Goal: Task Accomplishment & Management: Complete application form

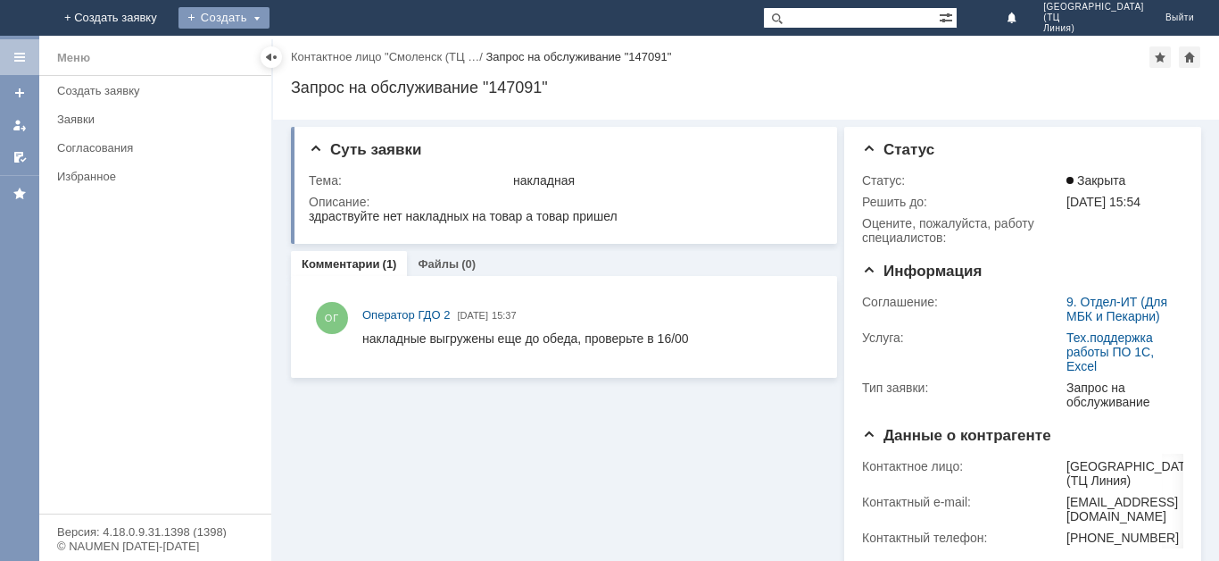
click at [270, 22] on div "Создать" at bounding box center [224, 17] width 91 height 21
click at [318, 53] on link "Заявка" at bounding box center [250, 53] width 136 height 21
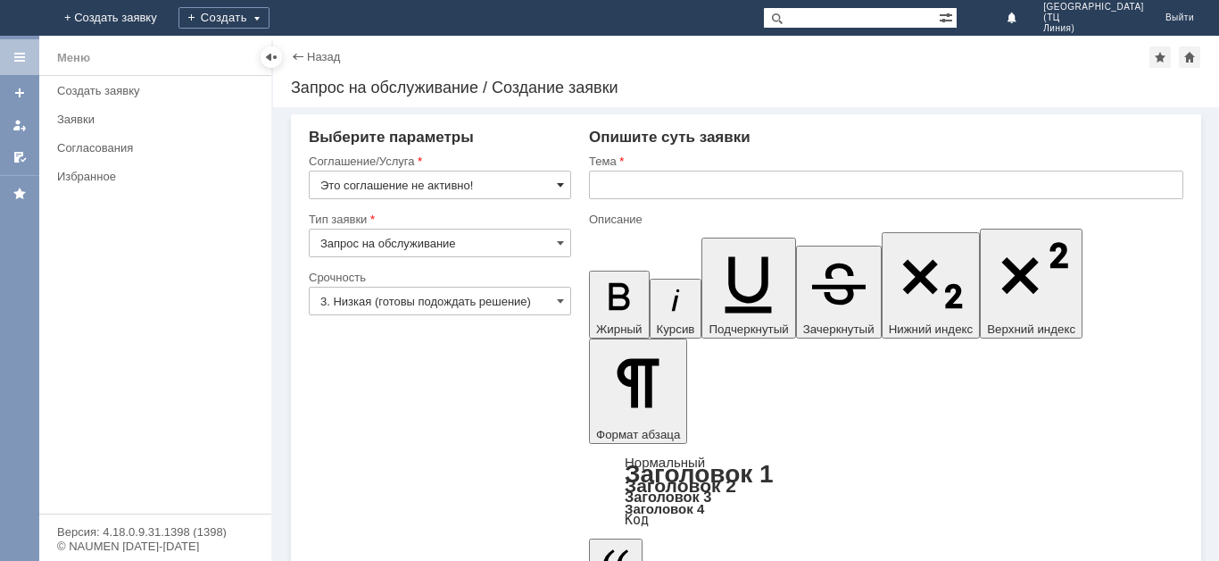
click at [557, 187] on span at bounding box center [560, 185] width 7 height 14
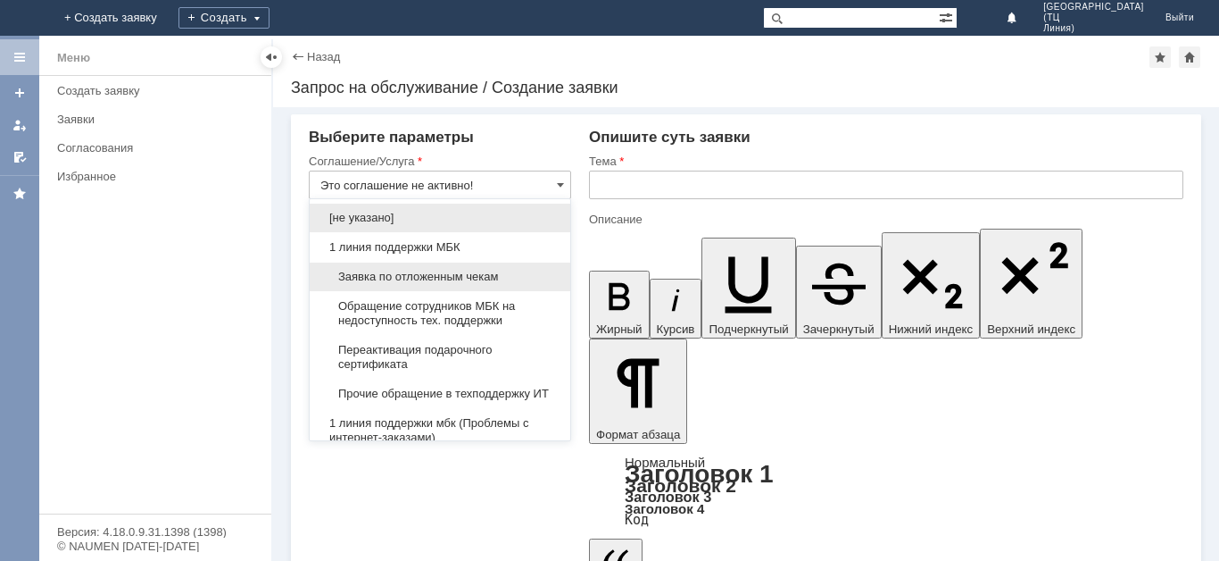
click at [422, 267] on div "Заявка по отложенным чекам" at bounding box center [440, 276] width 261 height 29
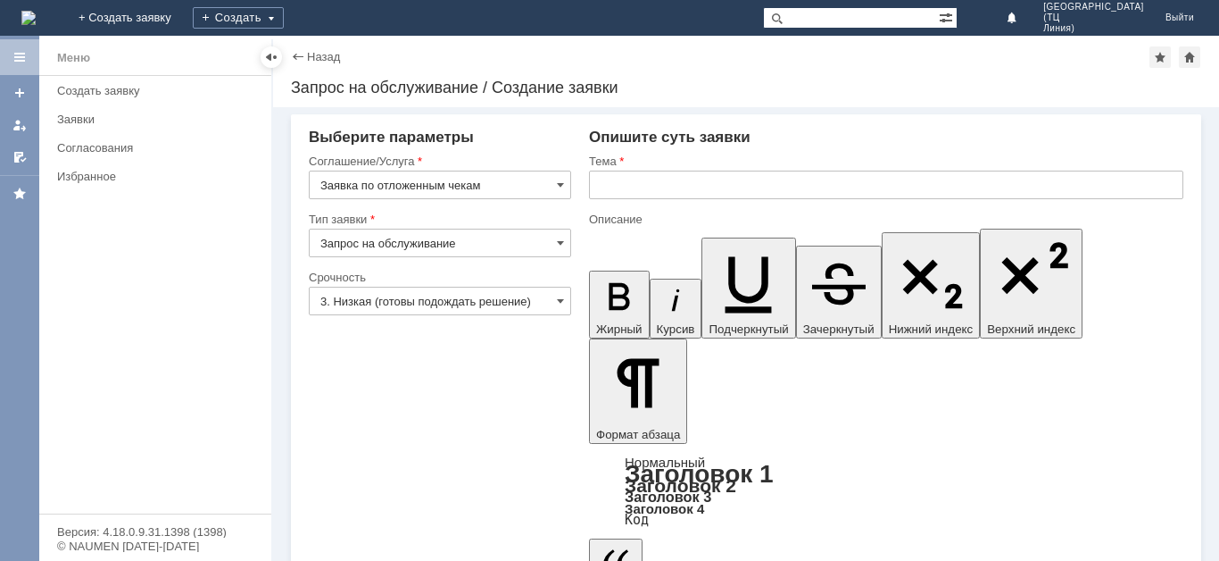
type input "Заявка по отложенным чекам"
click at [559, 239] on span at bounding box center [560, 243] width 7 height 14
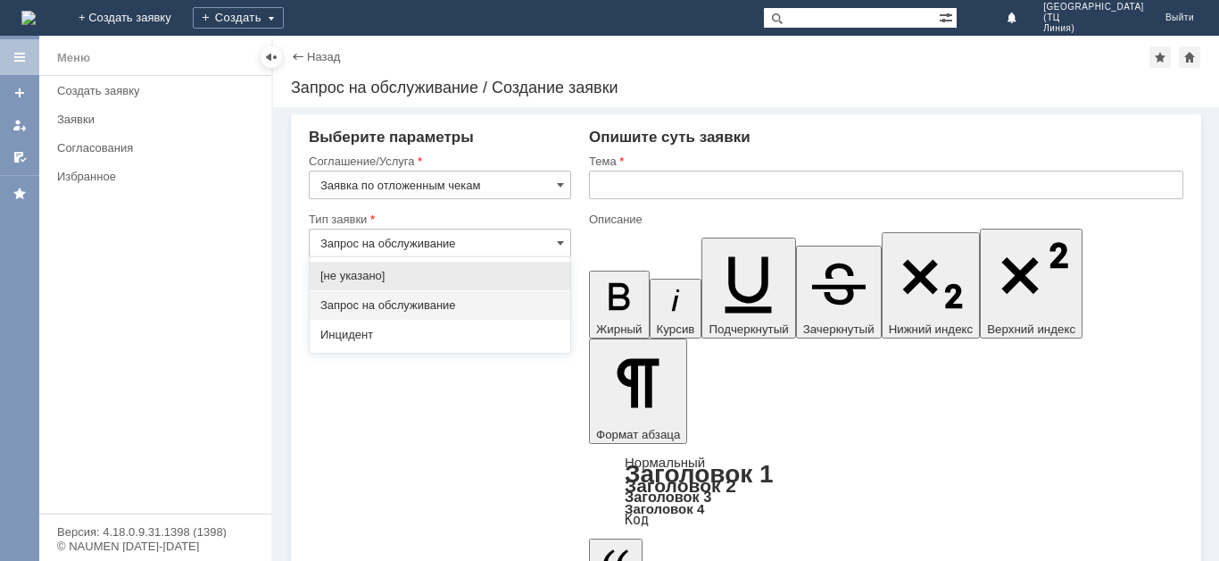
click at [554, 238] on input "Запрос на обслуживание" at bounding box center [440, 243] width 262 height 29
click at [390, 302] on span "Запрос на обслуживание" at bounding box center [439, 305] width 239 height 14
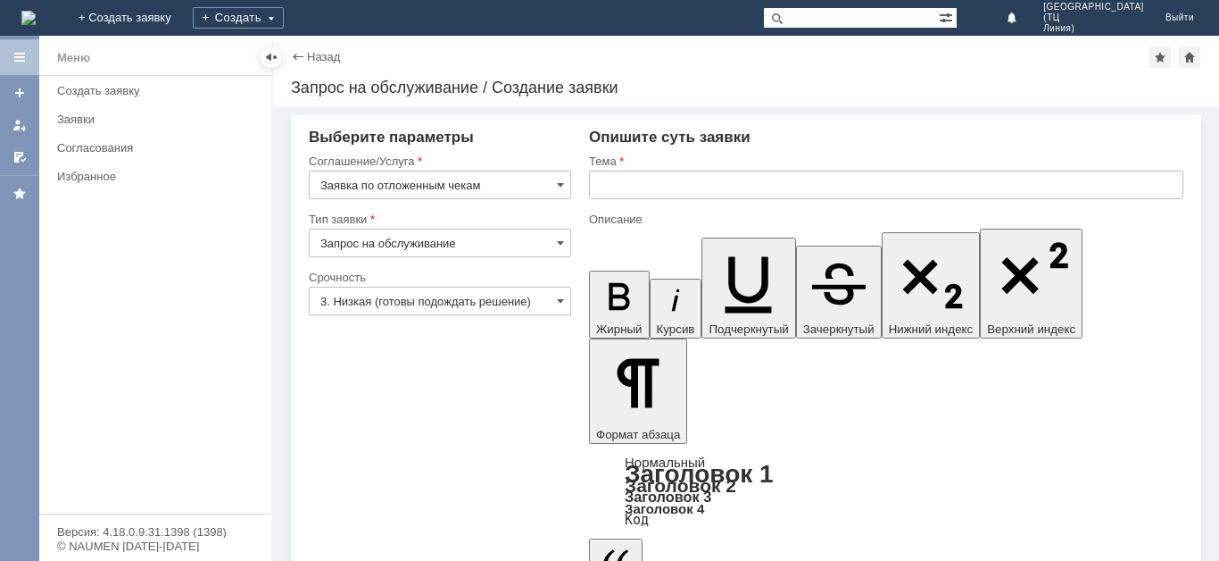
type input "Запрос на обслуживание"
click at [560, 303] on span at bounding box center [560, 301] width 7 height 14
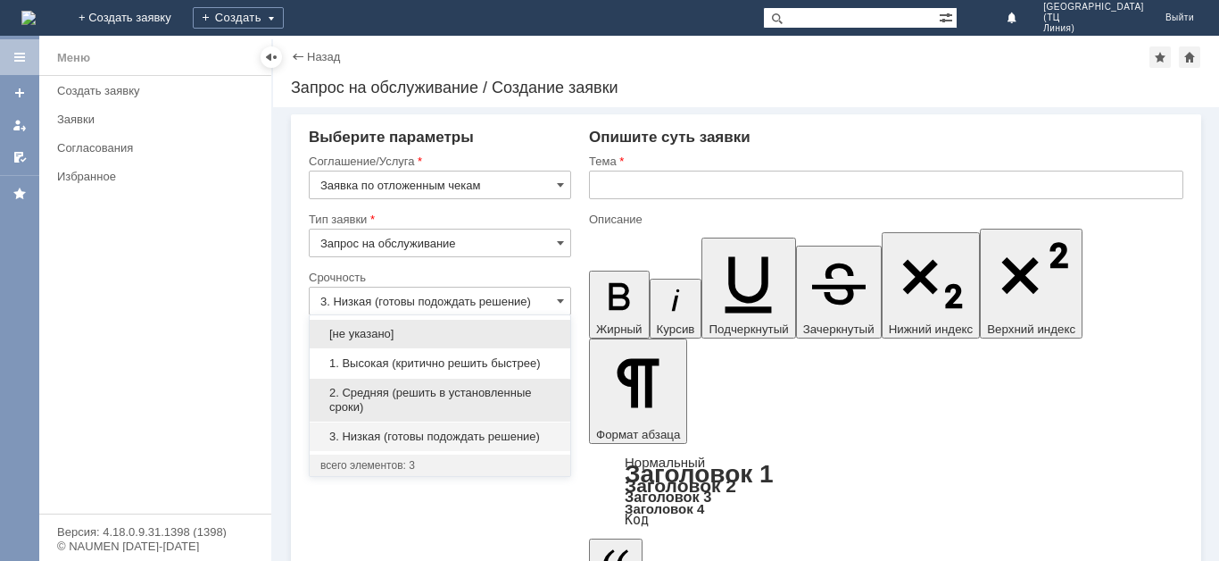
click at [411, 391] on span "2. Средняя (решить в установленные сроки)" at bounding box center [439, 400] width 239 height 29
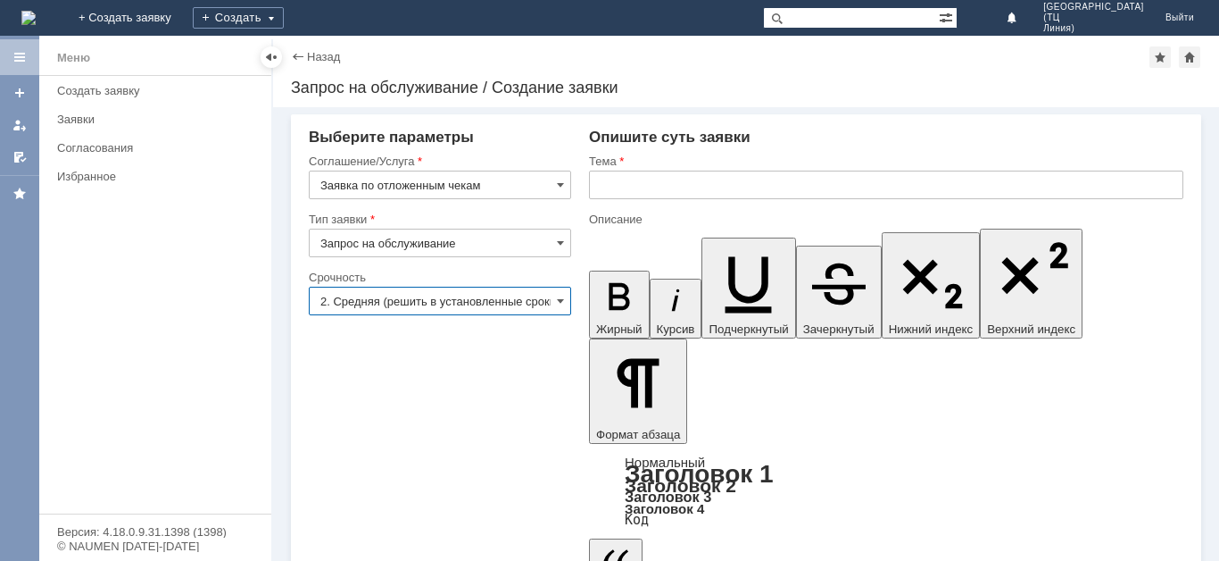
type input "2. Средняя (решить в установленные сроки)"
click at [603, 192] on input "text" at bounding box center [886, 184] width 595 height 29
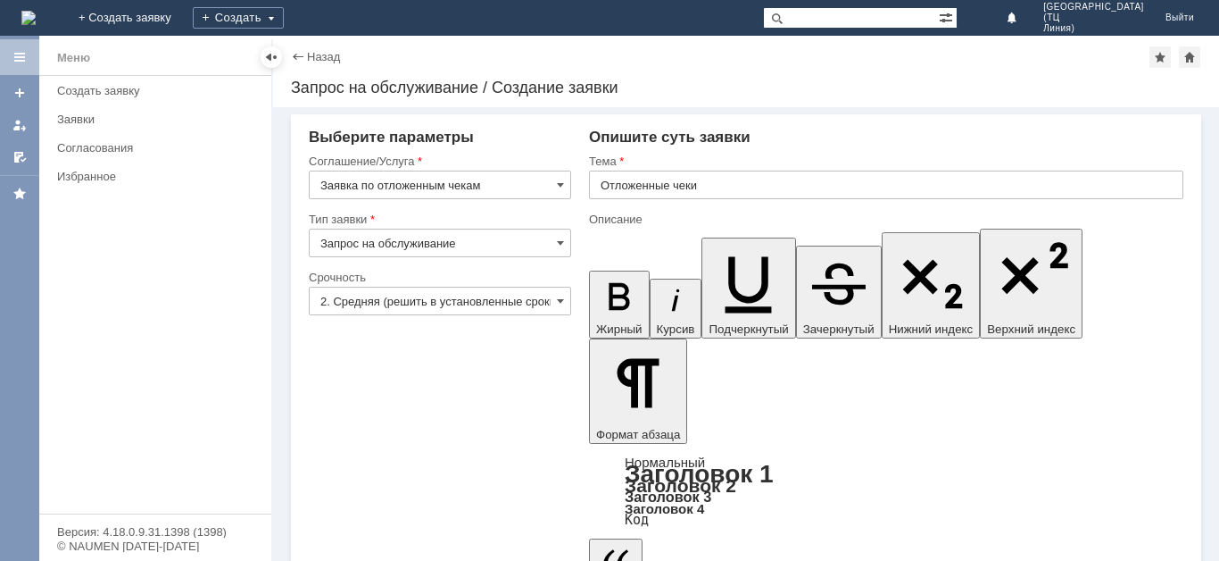
click at [728, 192] on input "Отложенные чеки" at bounding box center [886, 184] width 595 height 29
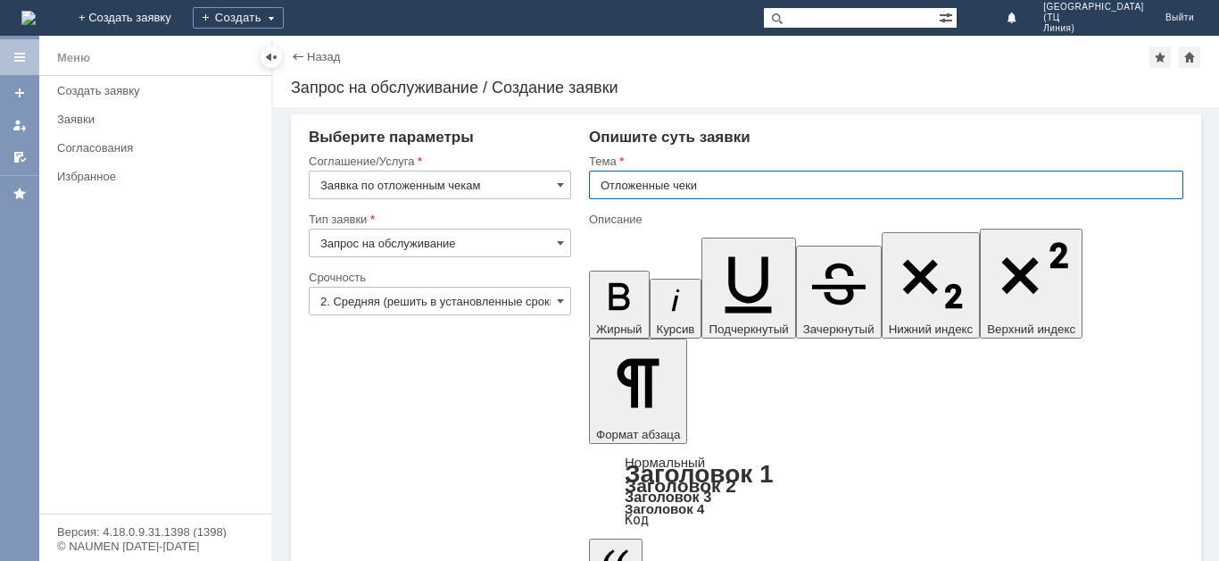
click at [726, 192] on input "Отложенные чеки" at bounding box center [886, 184] width 595 height 29
type input "Отложенные чеки [DATE]"
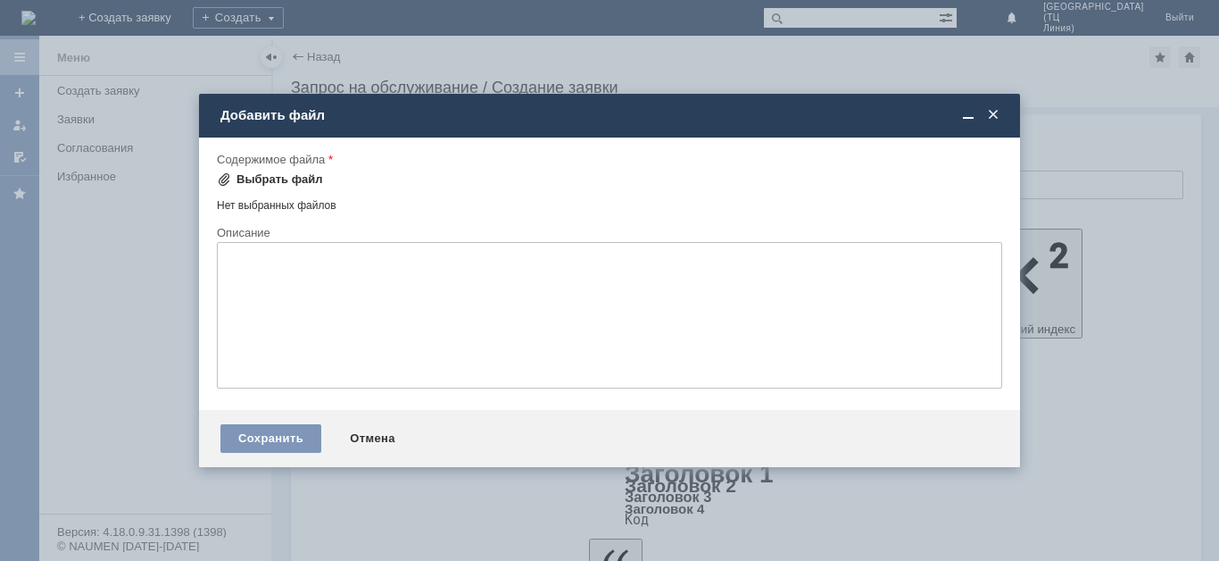
click at [277, 179] on div "Выбрать файл" at bounding box center [280, 179] width 87 height 14
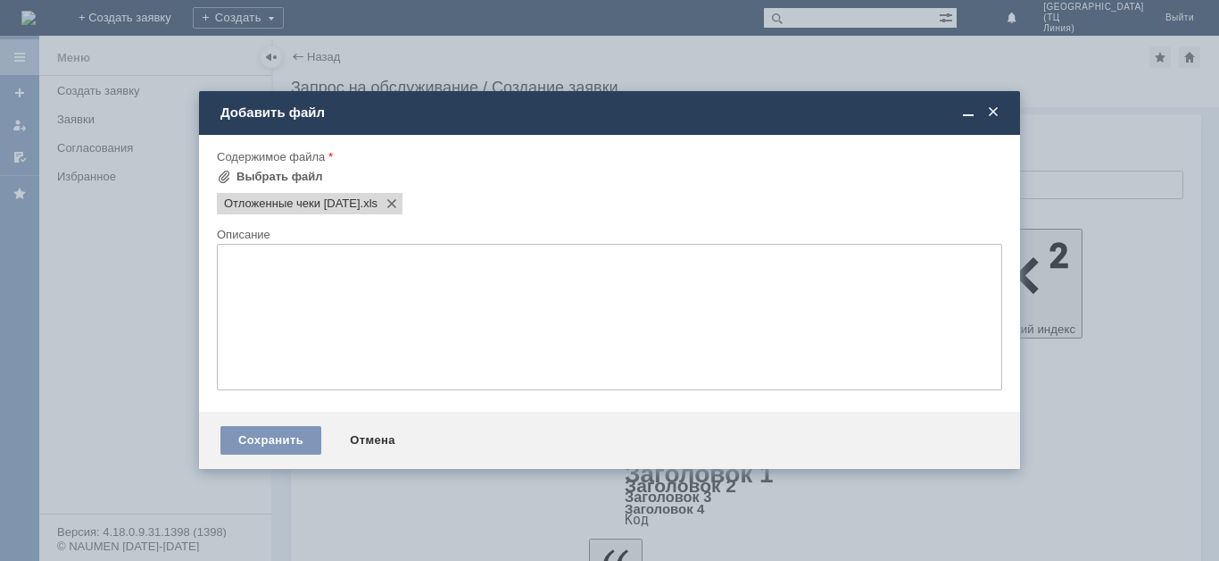
click at [262, 270] on textarea at bounding box center [610, 317] width 786 height 146
click at [294, 445] on div "Сохранить" at bounding box center [270, 440] width 101 height 29
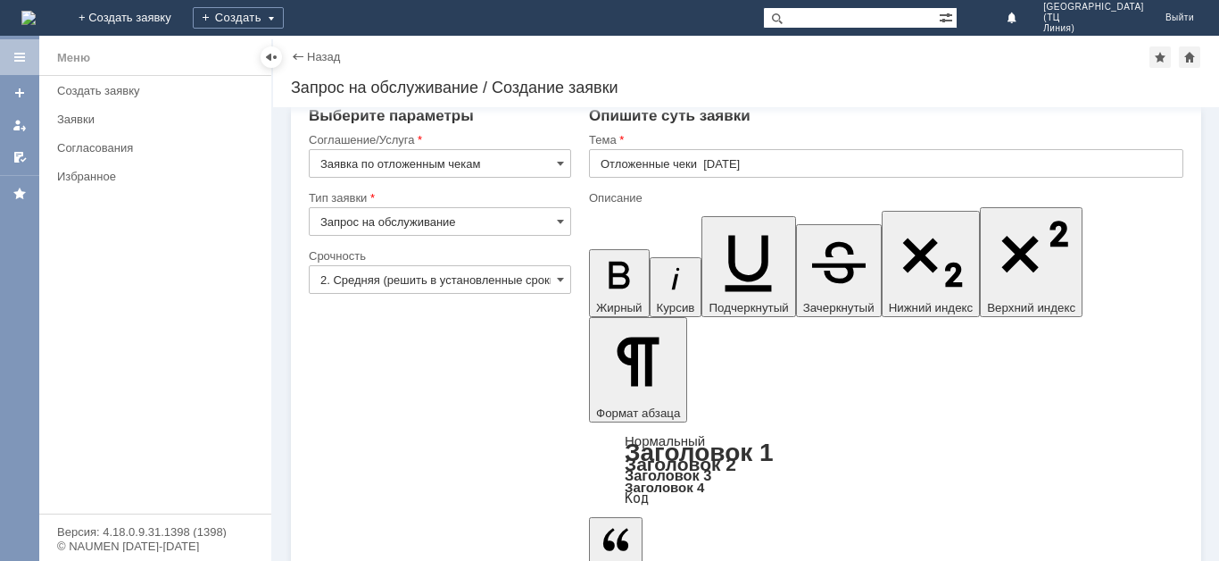
scroll to position [28, 0]
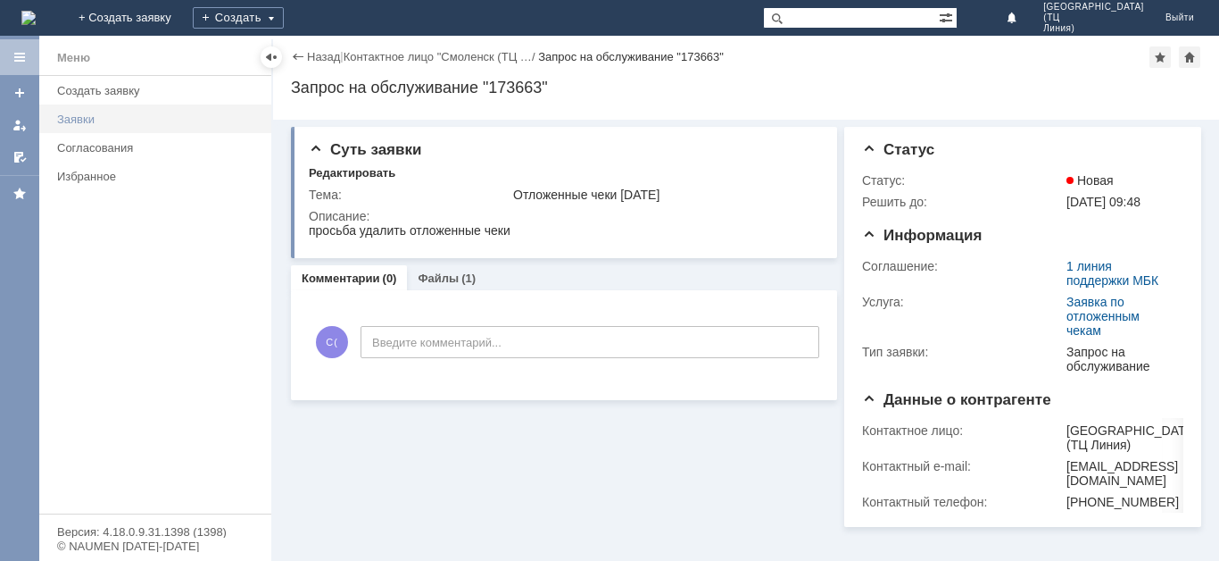
click at [85, 125] on div "Заявки" at bounding box center [159, 118] width 204 height 13
